Goal: Information Seeking & Learning: Learn about a topic

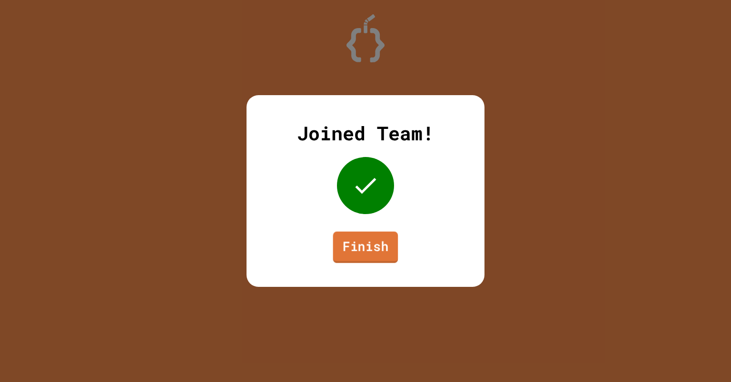
click at [372, 246] on link "Finish" at bounding box center [365, 247] width 65 height 31
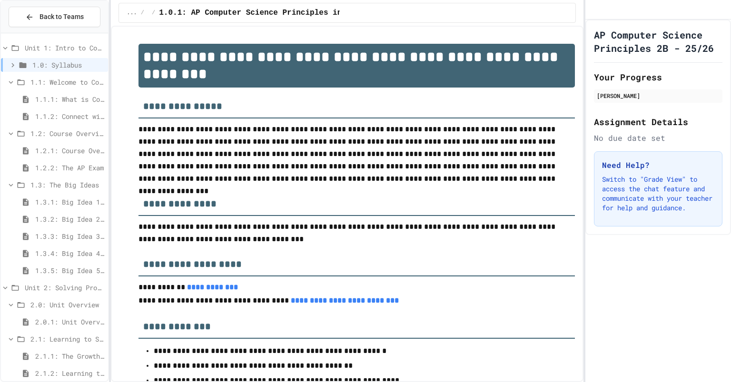
scroll to position [181, 0]
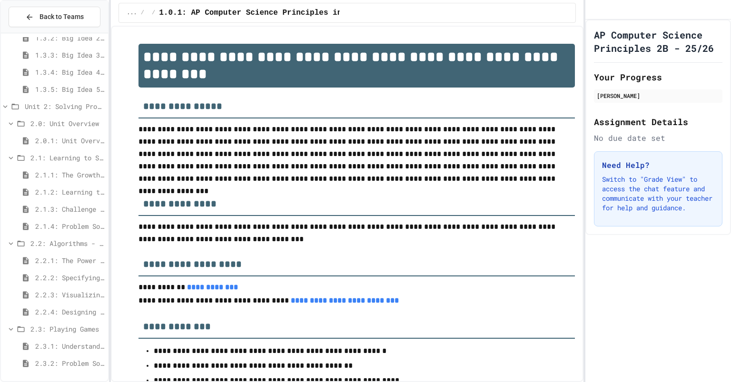
click at [43, 366] on span "2.3.2: Problem Solving Reflection" at bounding box center [69, 363] width 69 height 10
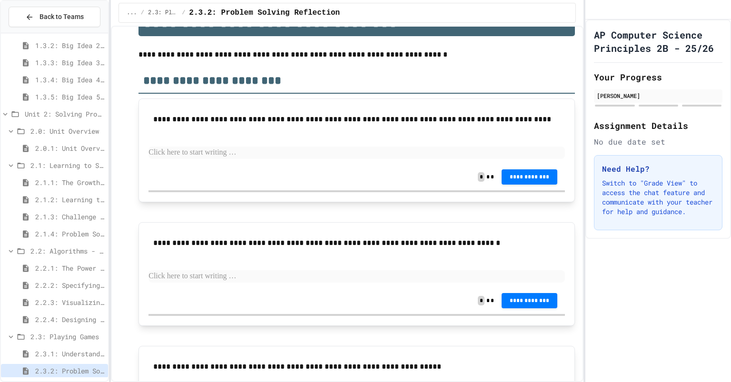
scroll to position [136, 0]
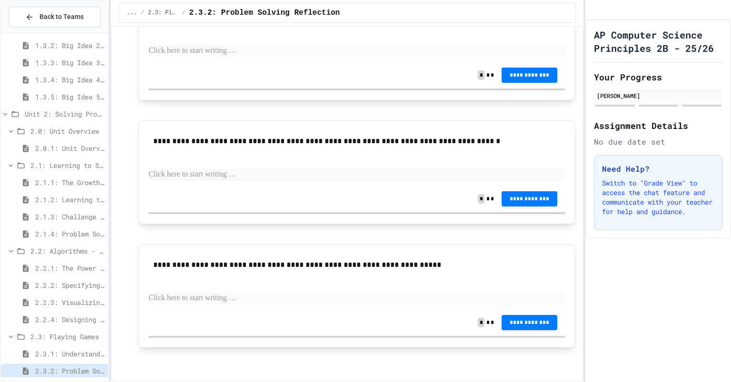
click at [69, 353] on span "2.3.1: Understanding Games with Flowcharts" at bounding box center [69, 354] width 69 height 10
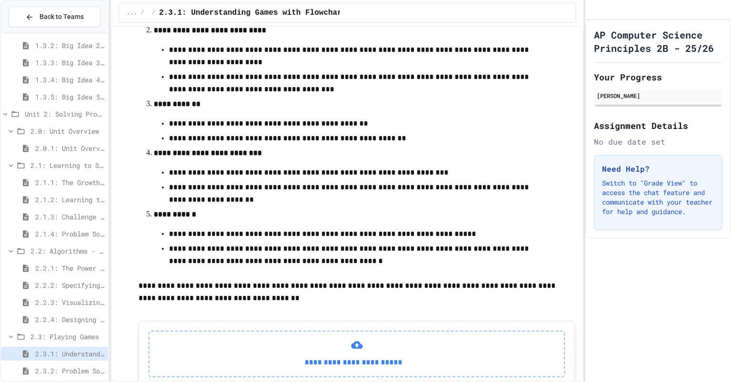
scroll to position [359, 0]
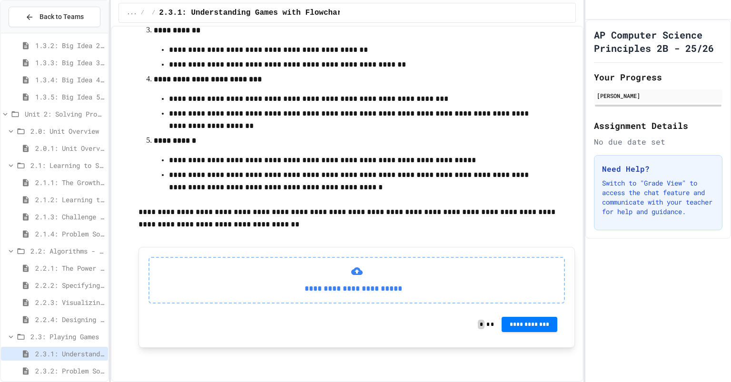
click at [68, 314] on div "2.2.4: Designing Flowcharts" at bounding box center [54, 320] width 107 height 14
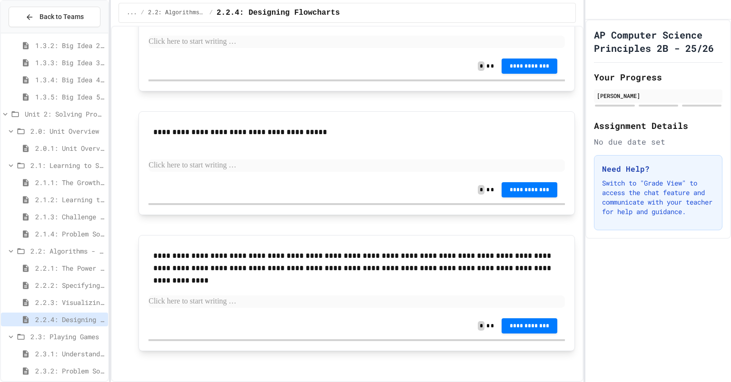
scroll to position [898, 0]
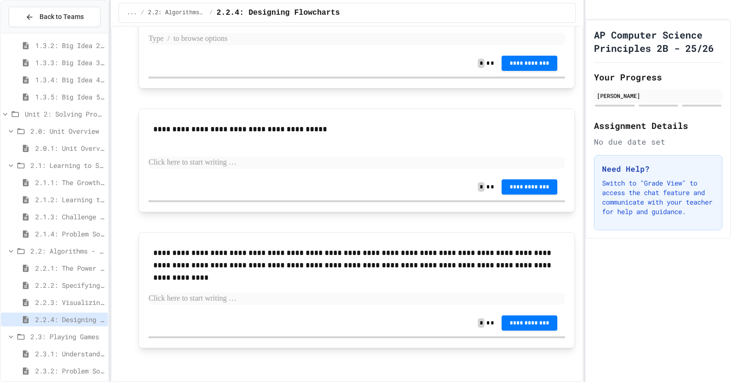
click at [447, 45] on p at bounding box center [356, 39] width 416 height 12
click at [68, 183] on span "2.1.1: The Growth Mindset" at bounding box center [69, 182] width 69 height 10
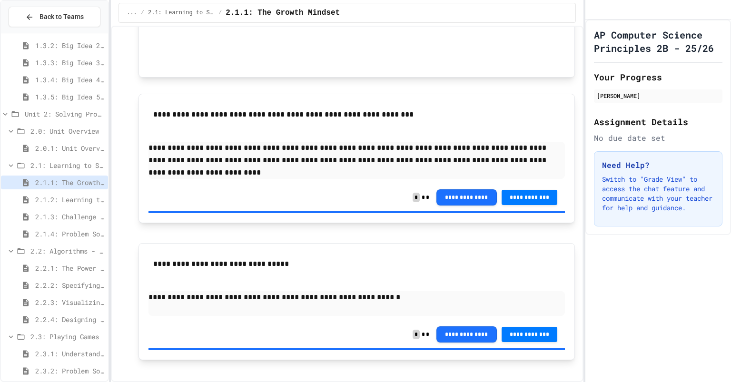
scroll to position [650, 0]
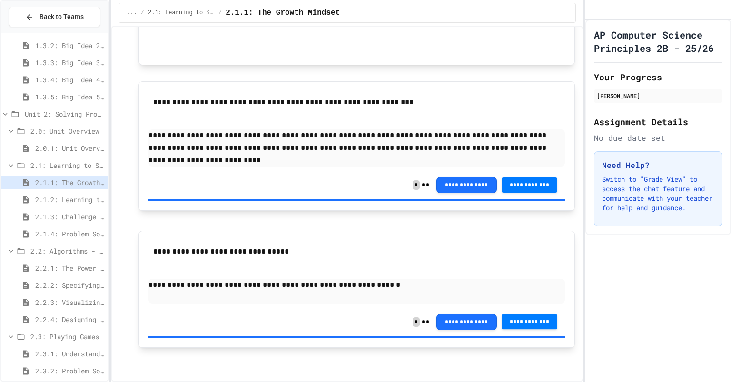
click at [512, 322] on span "**********" at bounding box center [529, 322] width 41 height 8
click at [68, 200] on span "2.1.2: Learning to Solve Hard Problems" at bounding box center [69, 200] width 69 height 10
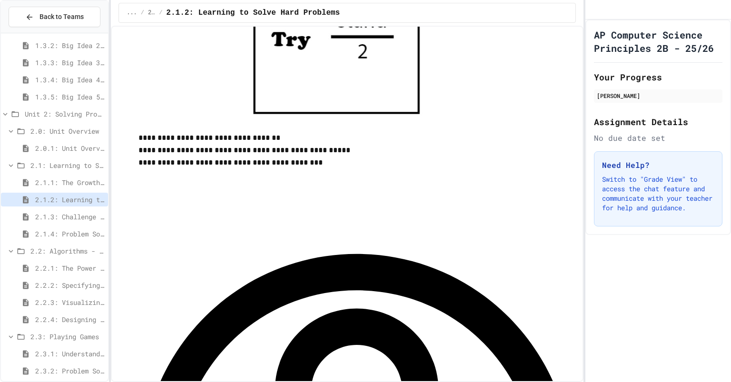
scroll to position [1222, 0]
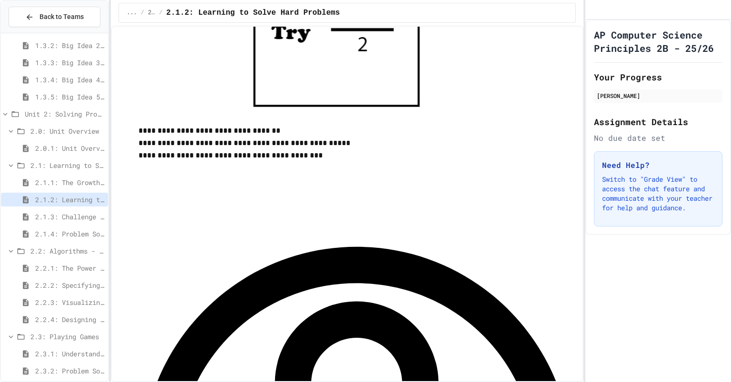
click at [88, 215] on span "2.1.3: Challenge Problem - The Bridge" at bounding box center [69, 217] width 69 height 10
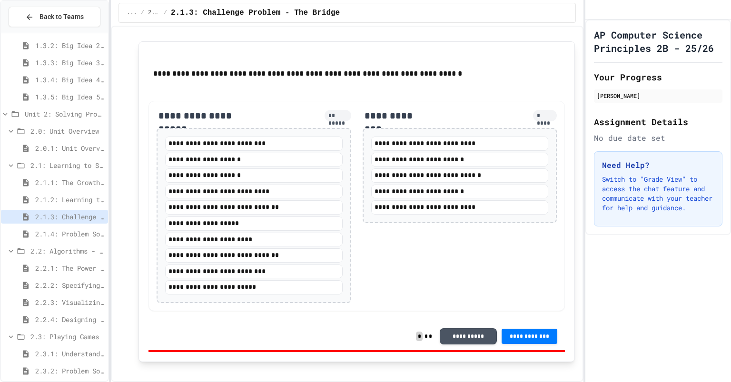
scroll to position [1032, 0]
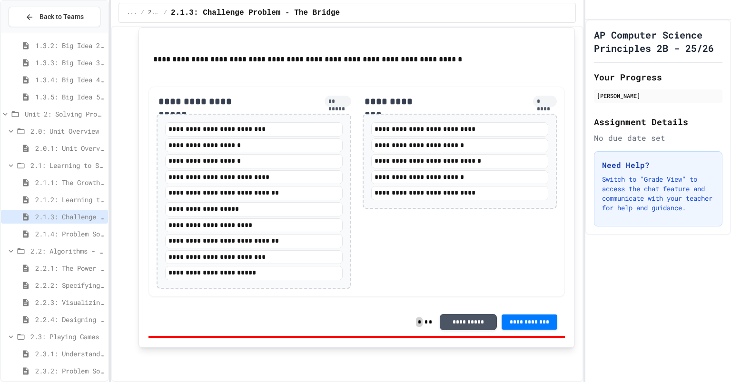
click at [84, 236] on span "2.1.4: Problem Solving Practice" at bounding box center [69, 234] width 69 height 10
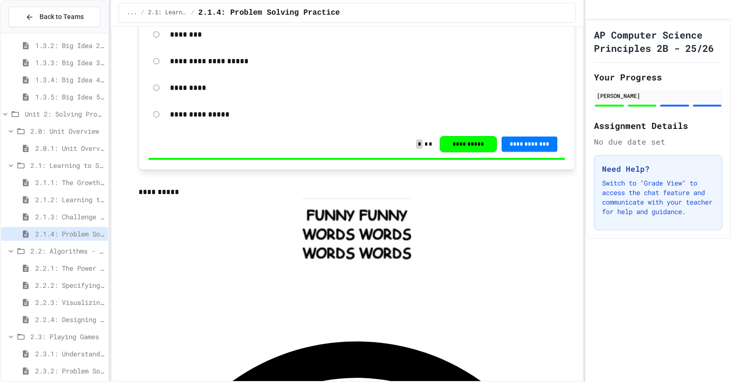
scroll to position [696, 0]
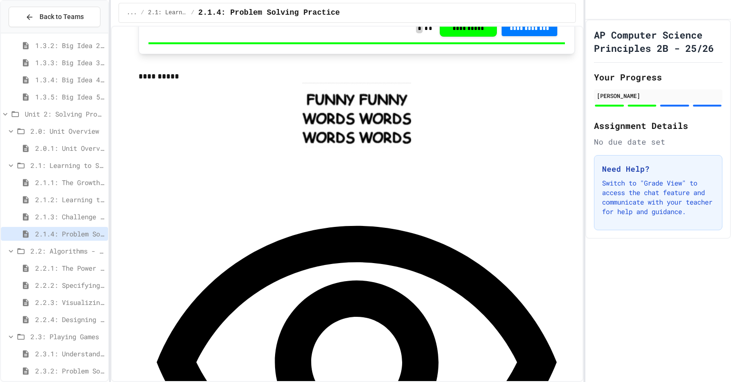
click at [90, 268] on span "2.2.1: The Power of Algorithms" at bounding box center [69, 268] width 69 height 10
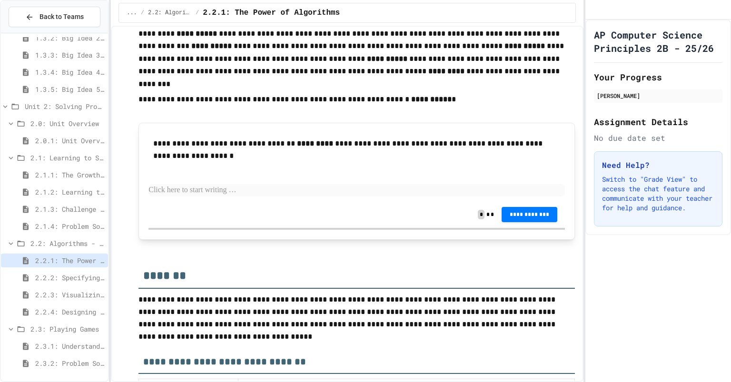
scroll to position [1946, 0]
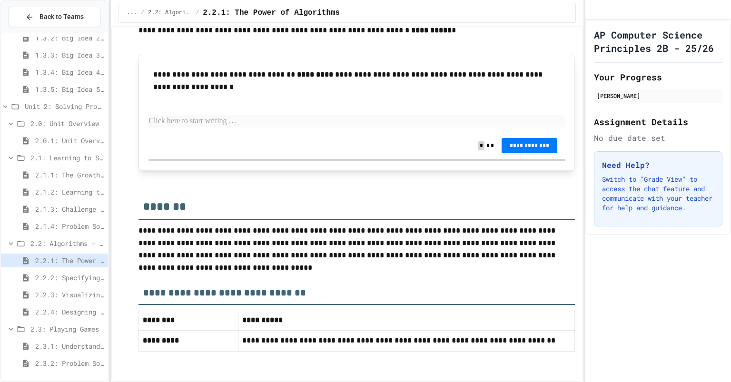
click at [76, 283] on div "2.2.2: Specifying Ideas with Pseudocode" at bounding box center [54, 278] width 107 height 14
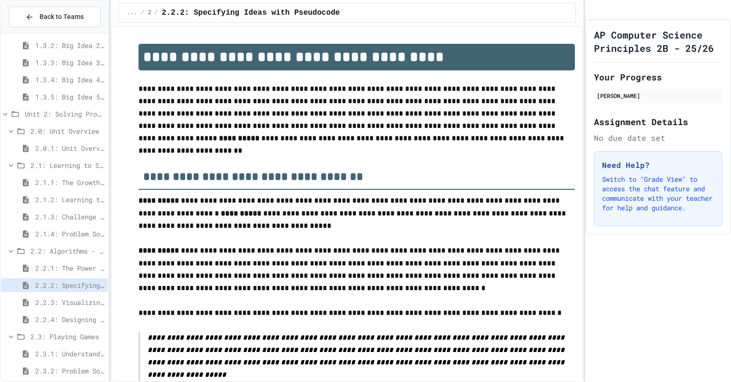
scroll to position [181, 0]
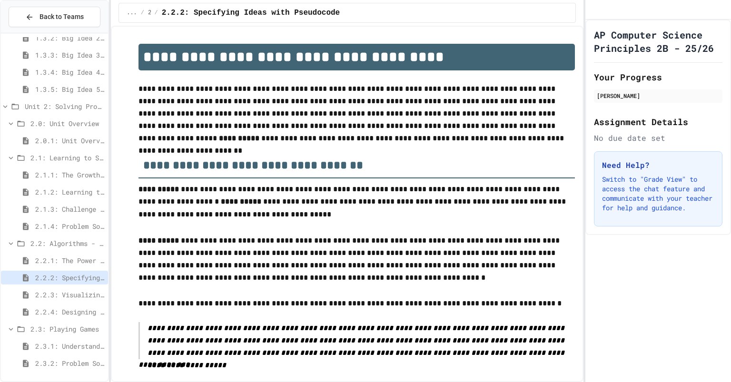
click at [49, 353] on div "2.3.1: Understanding Games with Flowcharts" at bounding box center [54, 347] width 107 height 17
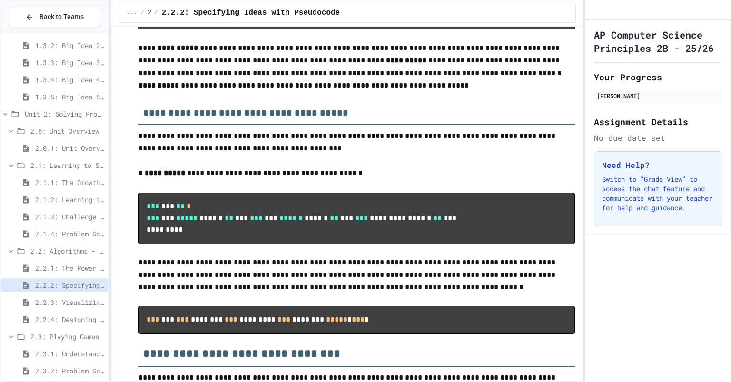
scroll to position [631, 0]
